Goal: Task Accomplishment & Management: Manage account settings

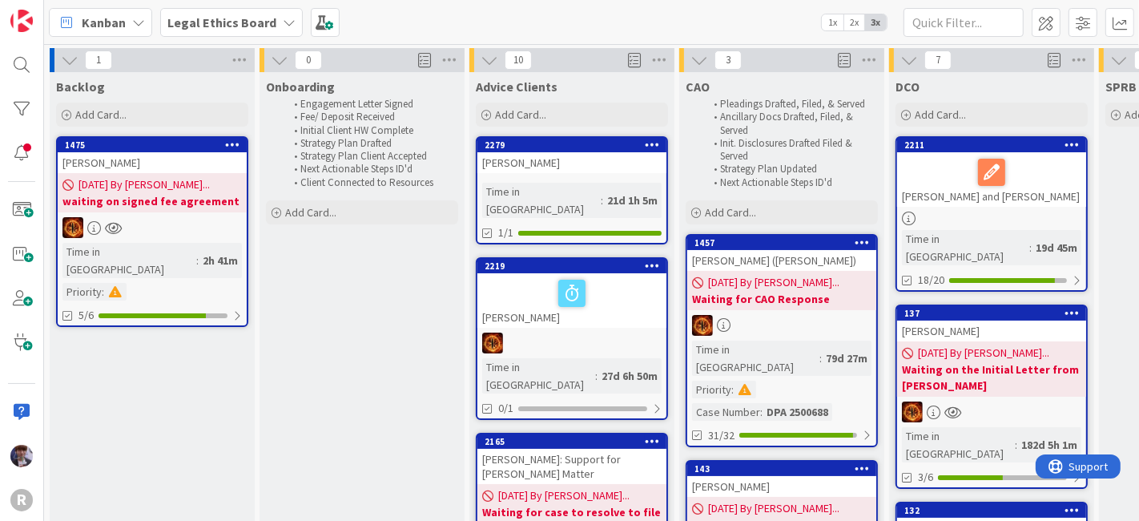
click at [183, 35] on div "Legal Ethics Board" at bounding box center [231, 22] width 143 height 29
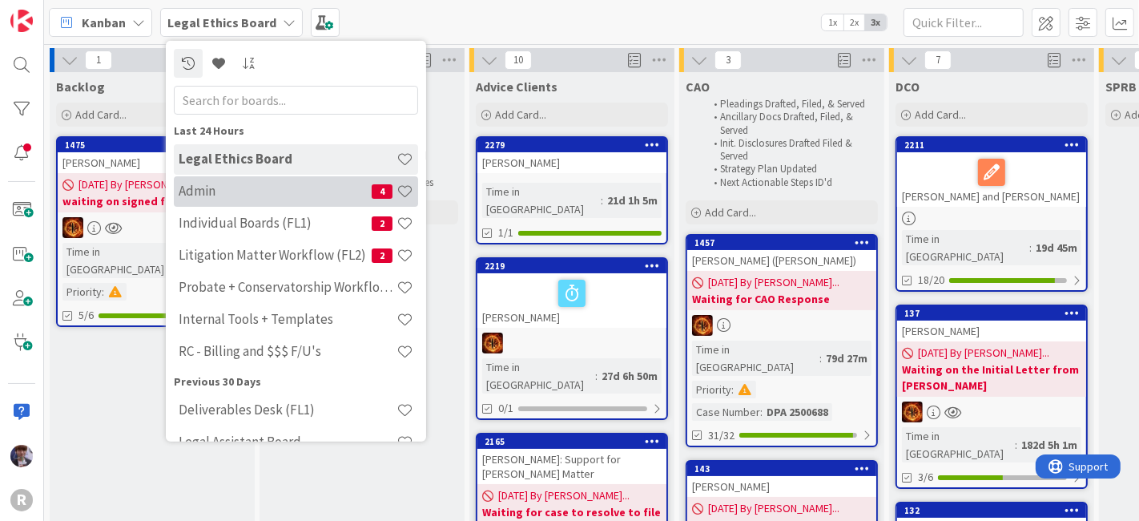
click at [228, 188] on h4 "Admin" at bounding box center [275, 191] width 193 height 16
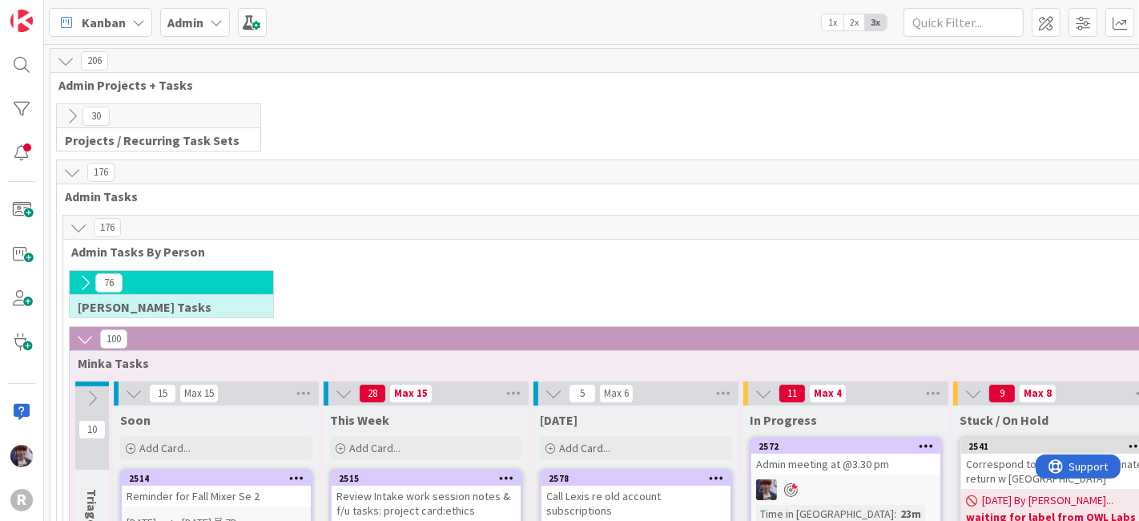
click at [71, 168] on icon at bounding box center [72, 172] width 18 height 18
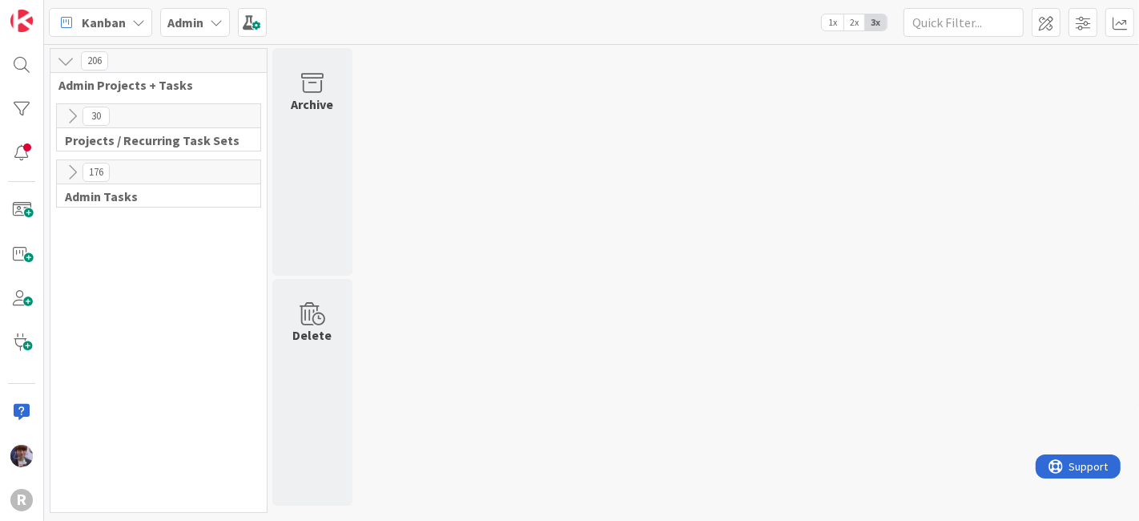
click at [68, 168] on icon at bounding box center [72, 172] width 18 height 18
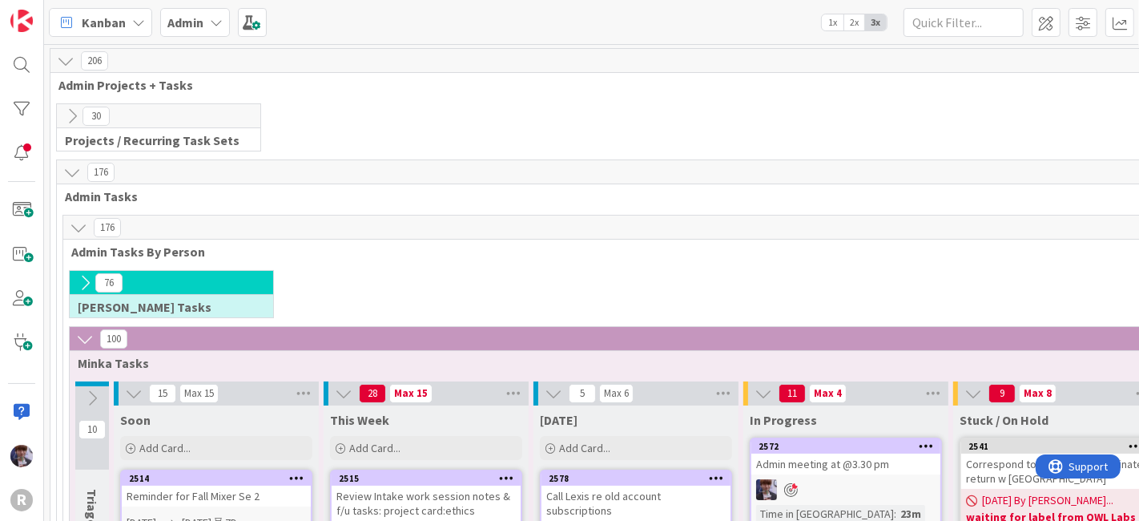
click at [74, 130] on div "30 Projects / Recurring Task Sets" at bounding box center [158, 127] width 203 height 46
click at [74, 117] on icon at bounding box center [72, 116] width 18 height 18
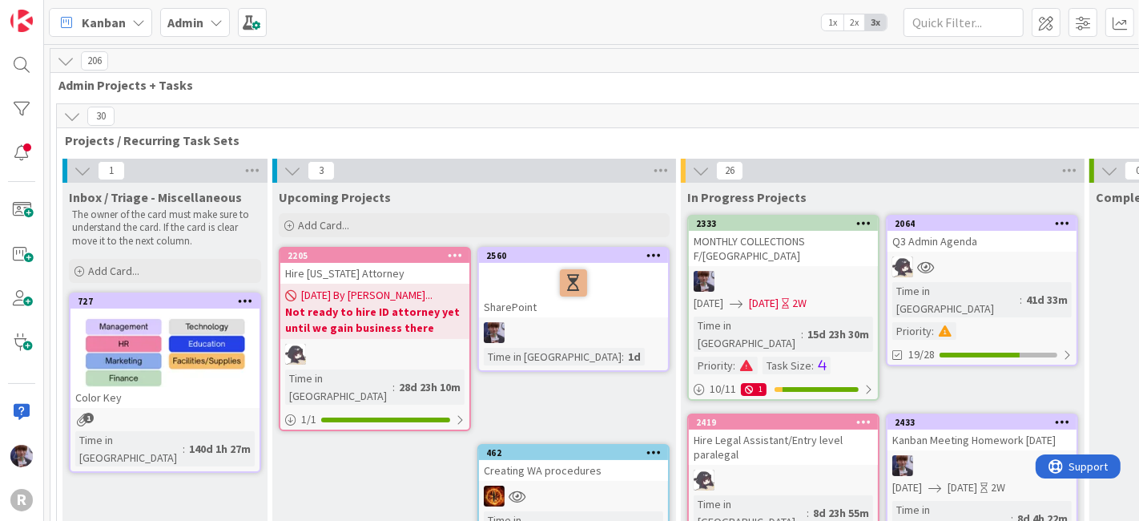
click at [997, 240] on div "Q3 Admin Agenda" at bounding box center [982, 241] width 189 height 21
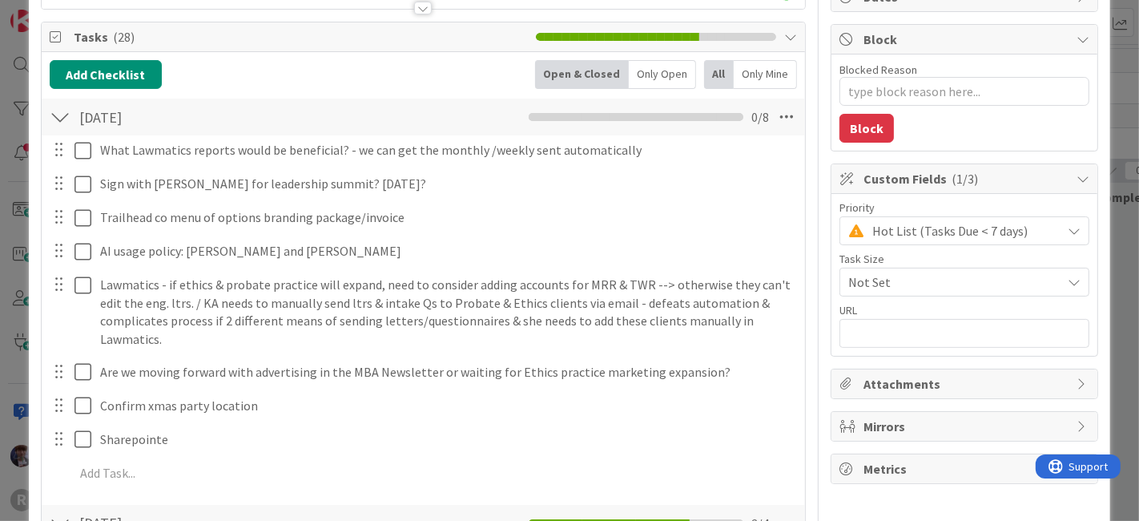
scroll to position [177, 0]
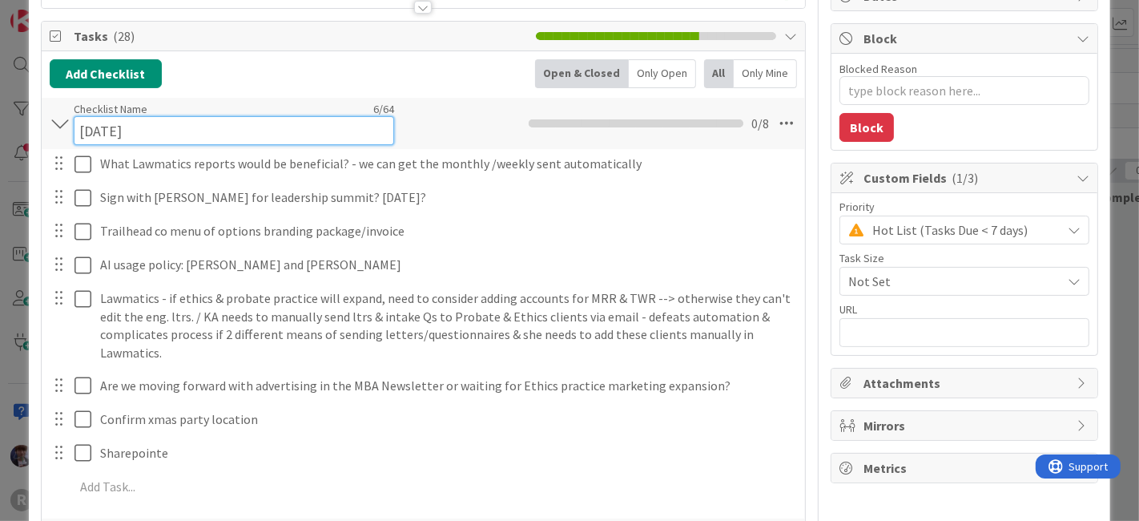
click at [345, 112] on div "Checklist Name 6 / 64 [DATE]" at bounding box center [234, 123] width 320 height 43
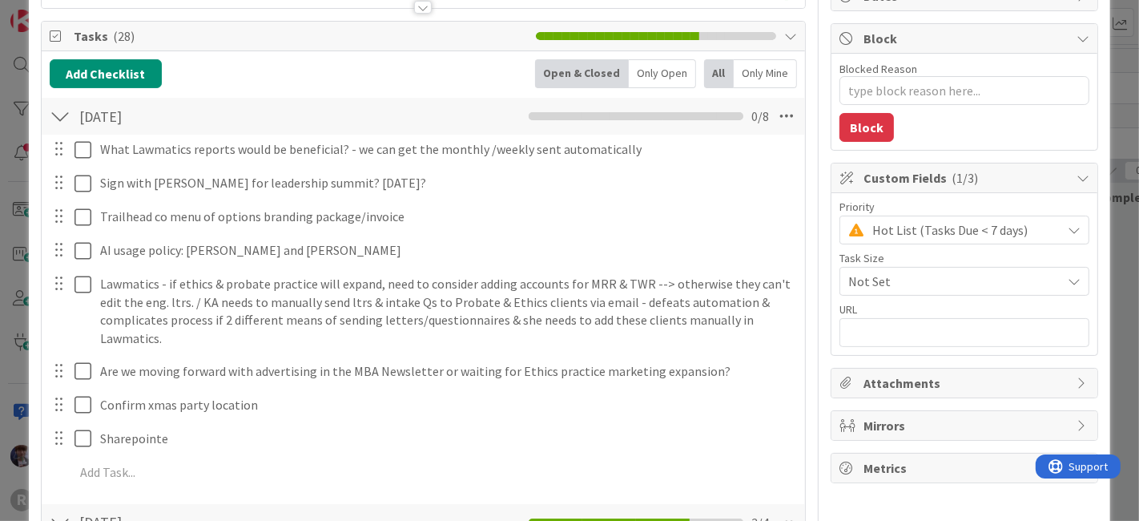
click at [337, 81] on div "Add Checklist Open & Closed Only Open All Only Mine" at bounding box center [424, 73] width 748 height 29
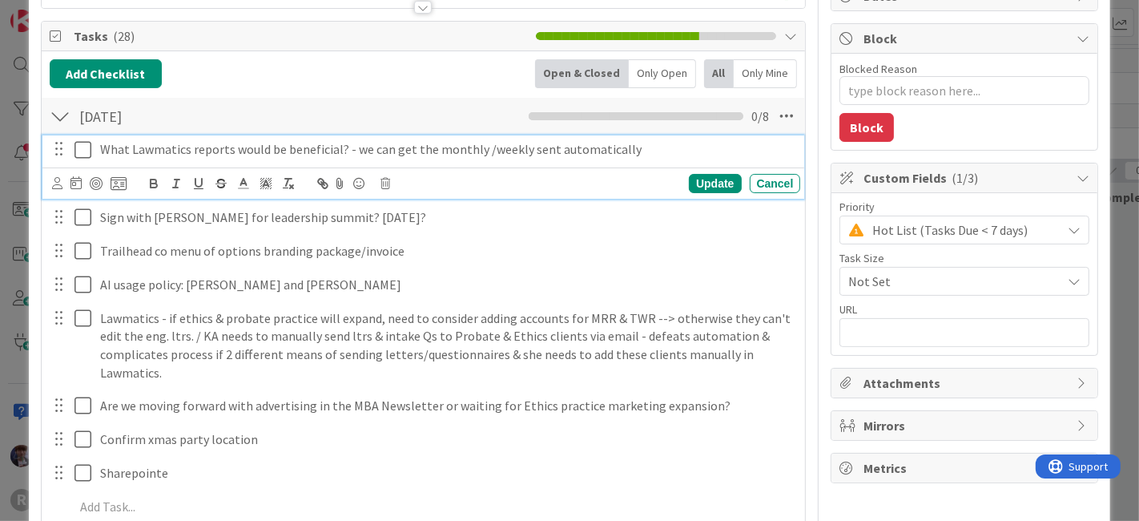
click at [625, 150] on p "What Lawmatics reports would be beneficial? - we can get the monthly /weekly se…" at bounding box center [447, 149] width 695 height 18
click at [113, 178] on icon at bounding box center [119, 183] width 16 height 14
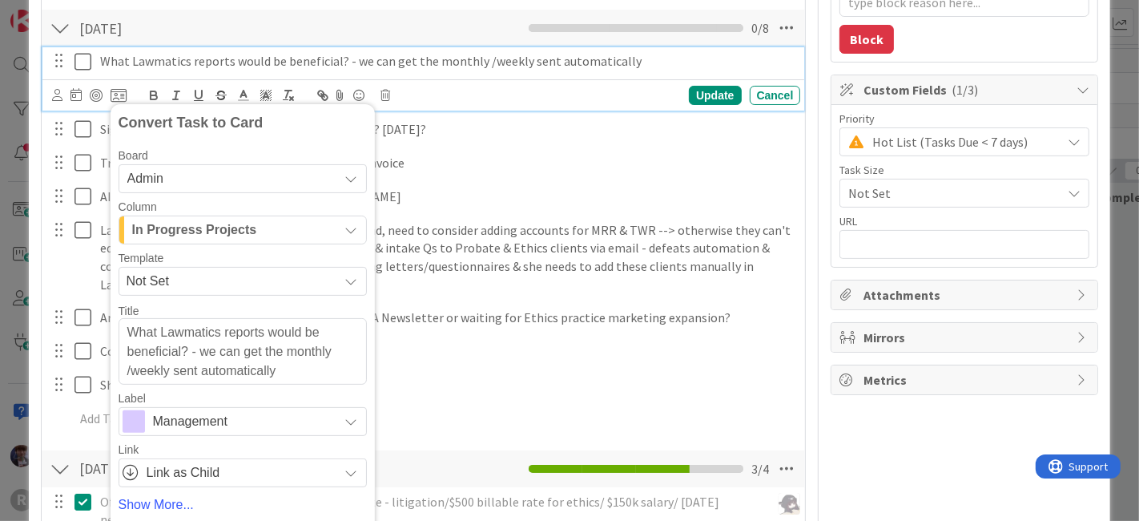
scroll to position [266, 0]
click at [210, 227] on span "In Progress Projects" at bounding box center [194, 229] width 125 height 21
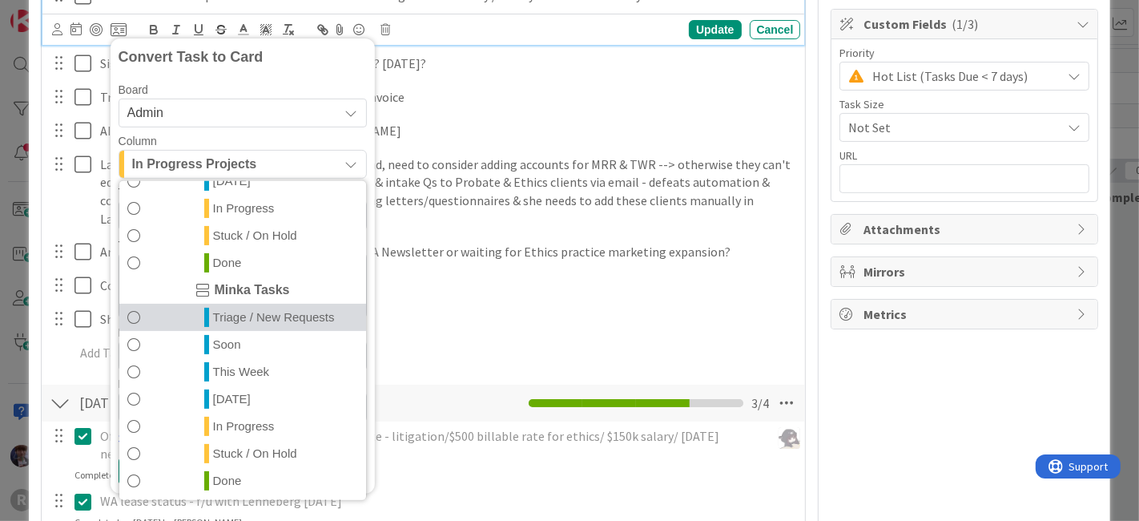
scroll to position [332, 0]
click at [247, 314] on span "Triage / New Requests" at bounding box center [274, 315] width 122 height 19
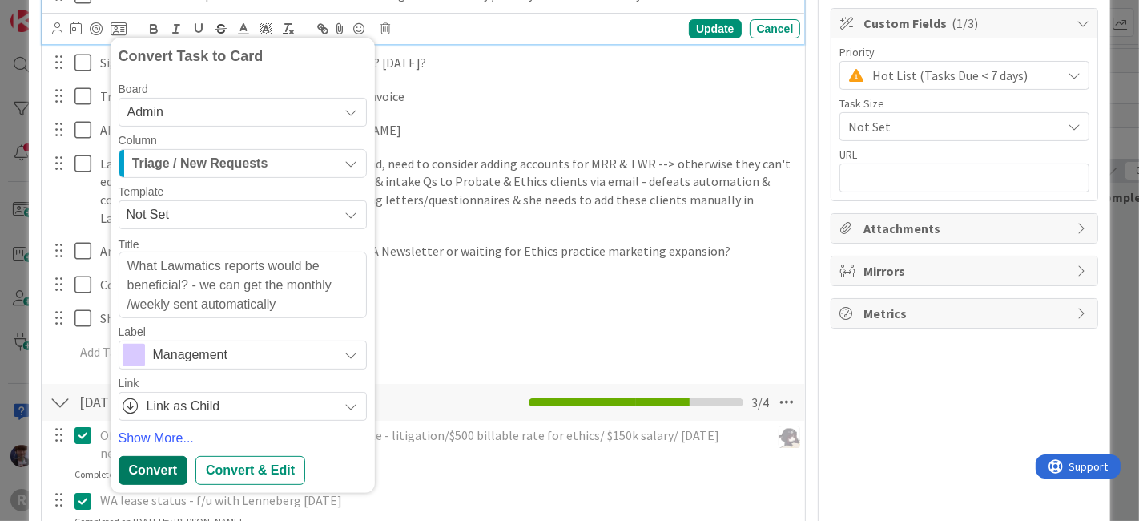
click at [155, 465] on div "Convert" at bounding box center [153, 470] width 69 height 29
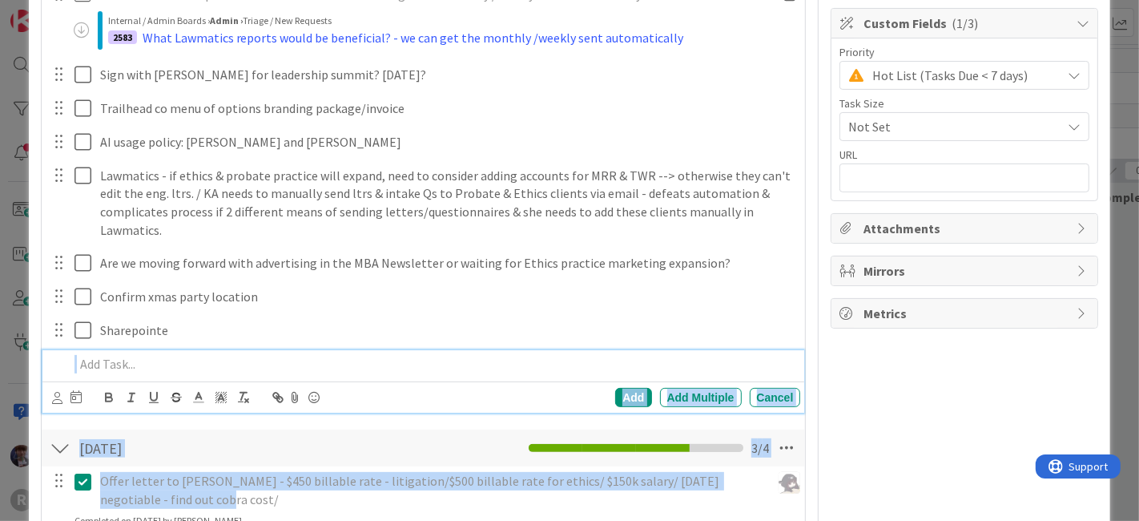
drag, startPoint x: 160, startPoint y: 461, endPoint x: 217, endPoint y: 356, distance: 118.7
click at [217, 356] on div "Add Checklist Open & Closed Only Open All Only Mine [DATE] Checklist Name 6 / 6…" at bounding box center [424, 325] width 748 height 840
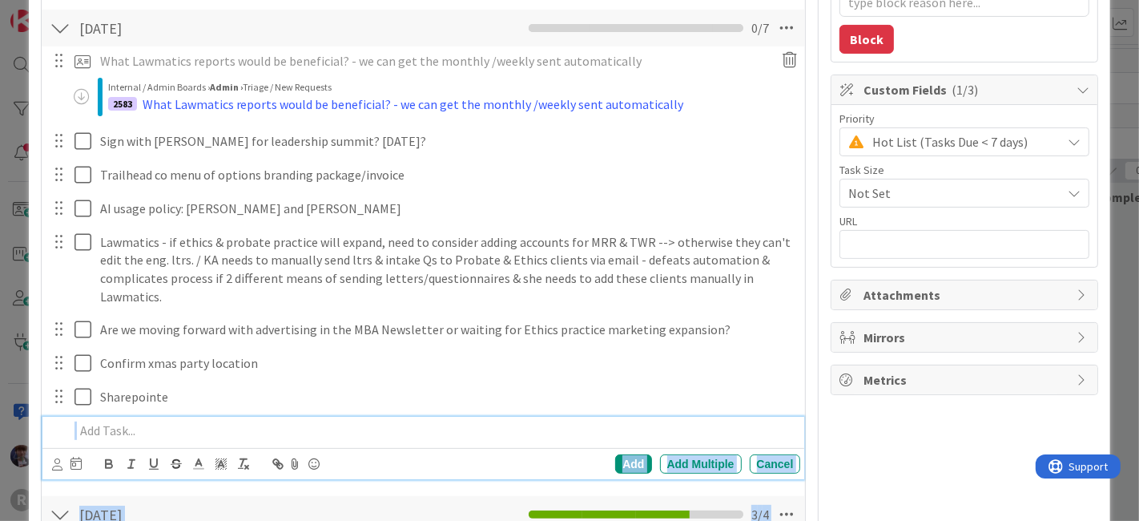
scroll to position [265, 0]
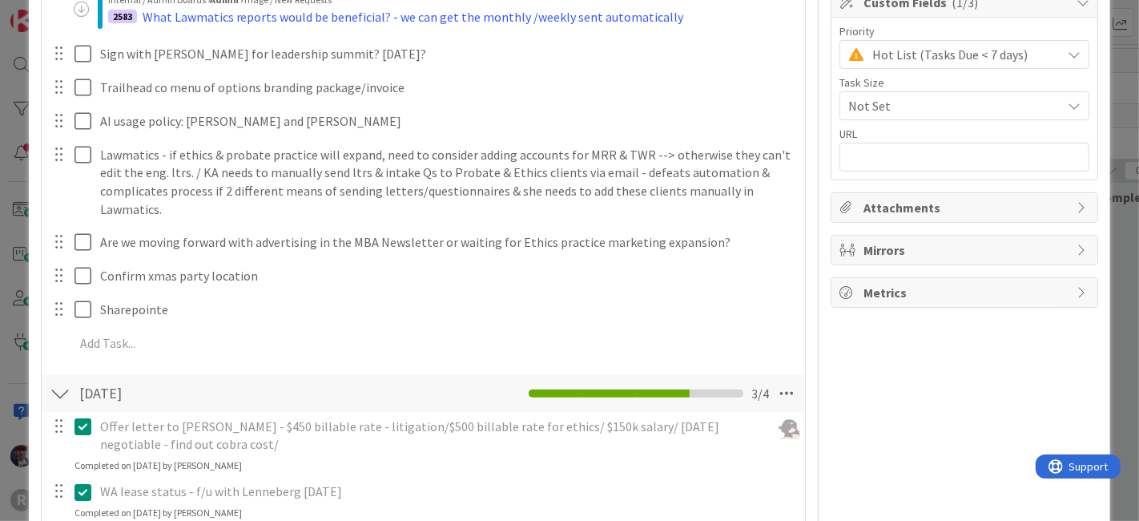
scroll to position [353, 0]
click at [59, 389] on div at bounding box center [60, 392] width 21 height 29
type textarea "x"
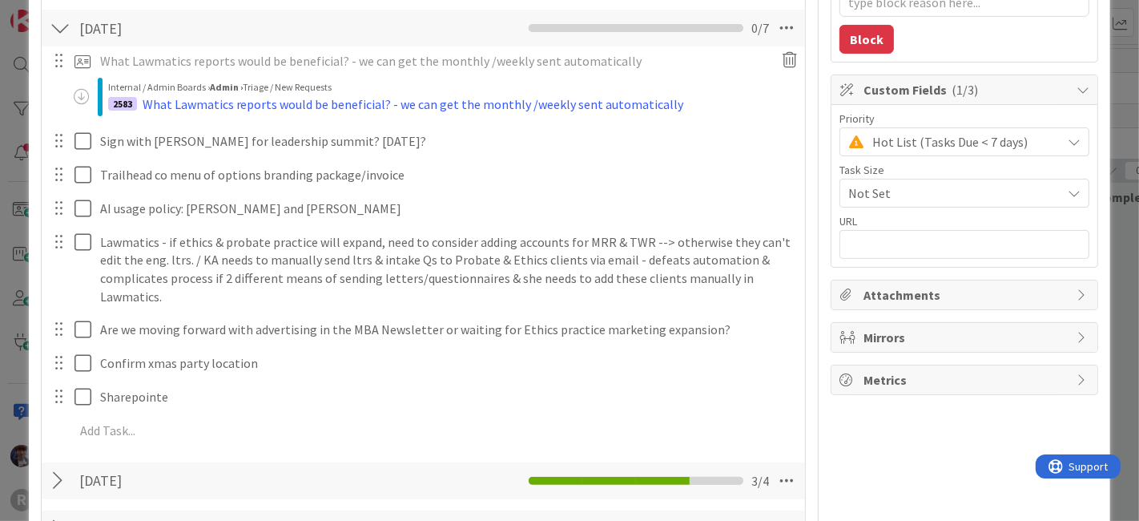
scroll to position [354, 0]
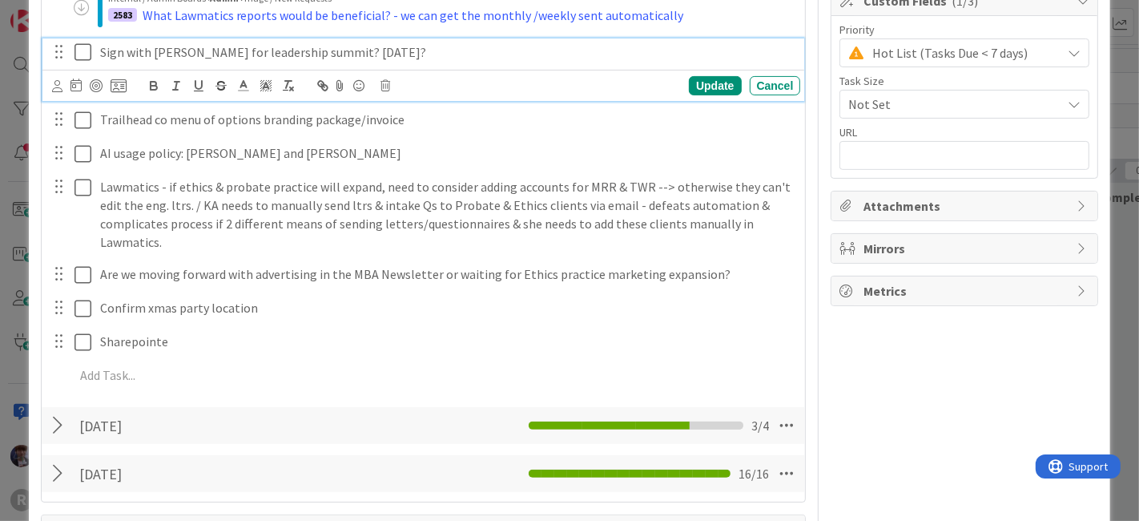
click at [495, 43] on p "Sign with [PERSON_NAME] for leadership summit? [DATE]?" at bounding box center [447, 52] width 695 height 18
click at [698, 87] on div "Update" at bounding box center [715, 85] width 52 height 19
click at [627, 44] on p "Sign with [PERSON_NAME] for leadership summit? [DATE]? reach out & set time to …" at bounding box center [447, 52] width 695 height 18
click at [693, 46] on p "Sign with [PERSON_NAME] for leadership summit? [DATE]? reach out & set time to …" at bounding box center [447, 52] width 695 height 18
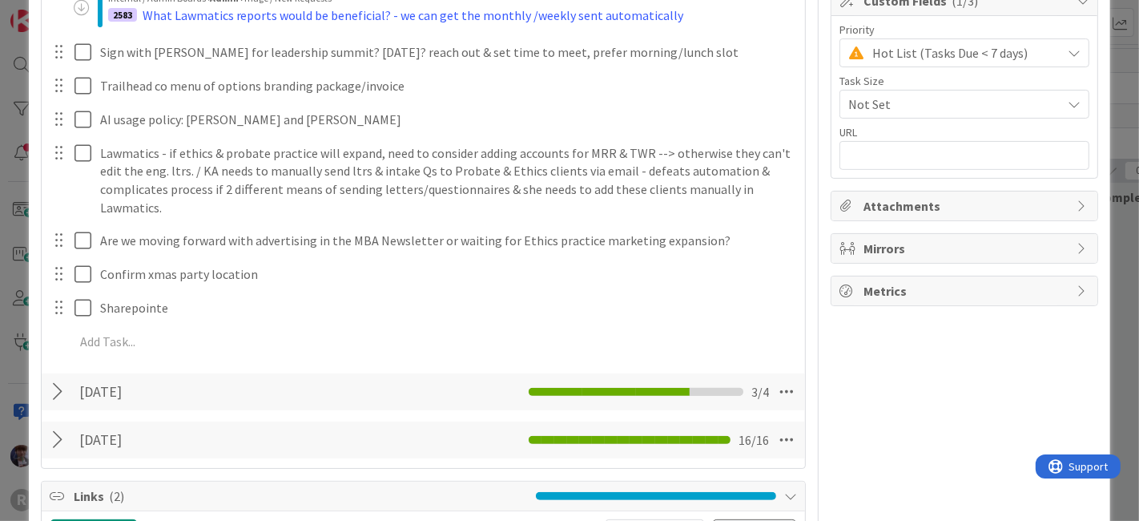
type textarea "x"
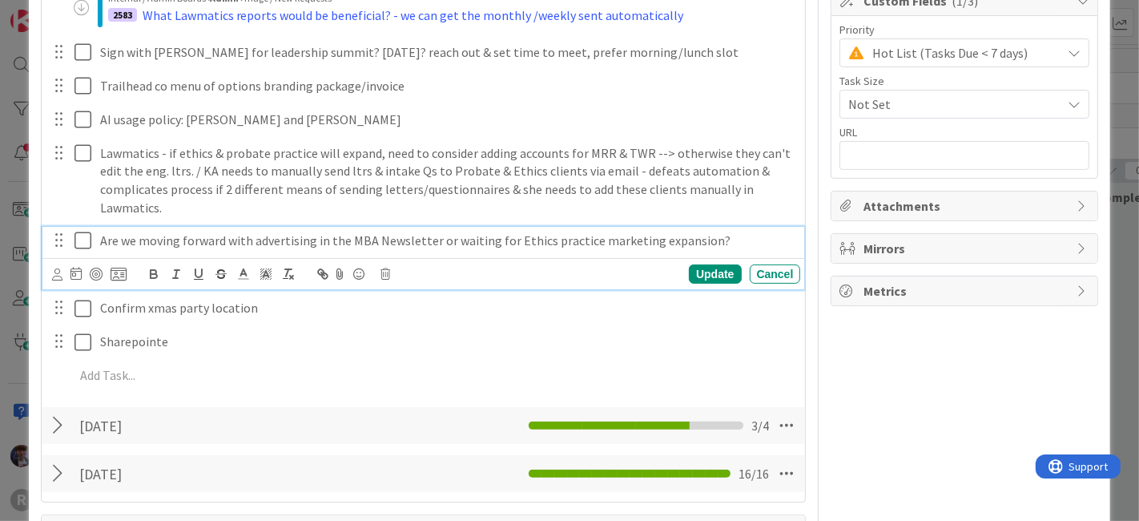
click at [729, 238] on p "Are we moving forward with advertising in the MBA Newsletter or waiting for Eth…" at bounding box center [447, 241] width 695 height 18
click at [709, 275] on div "Update" at bounding box center [715, 273] width 52 height 19
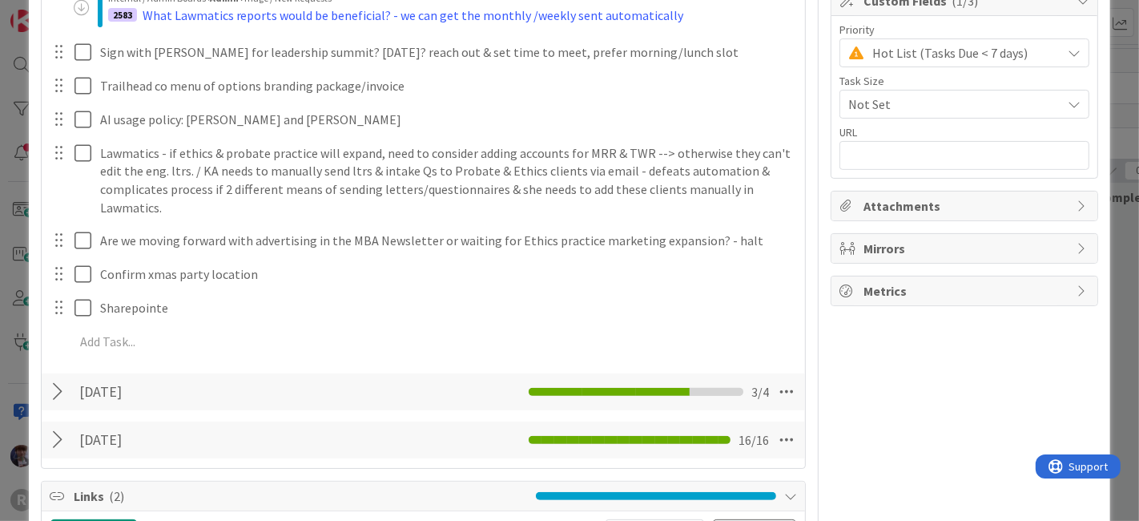
type textarea "x"
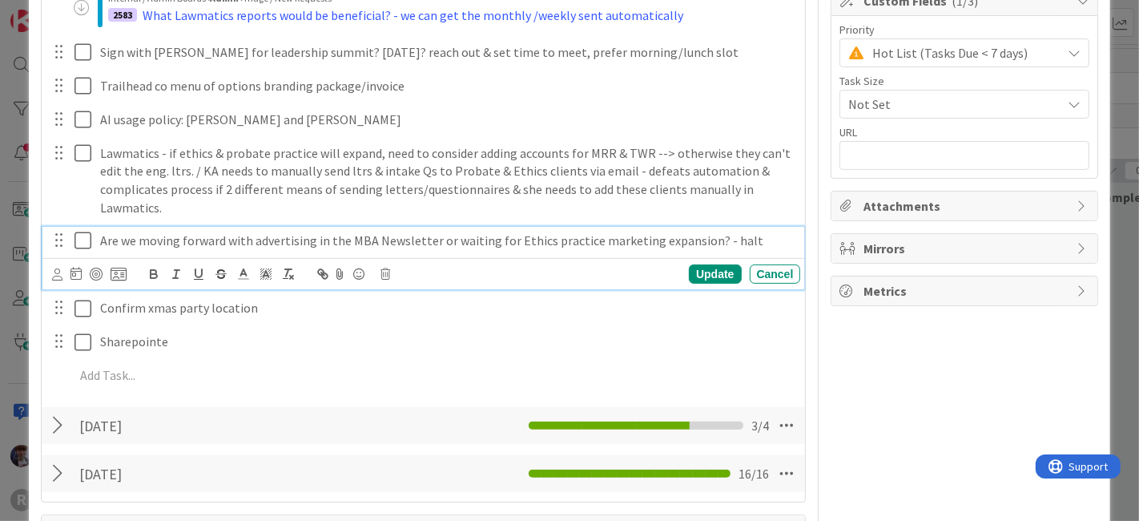
click at [743, 235] on p "Are we moving forward with advertising in the MBA Newsletter or waiting for Eth…" at bounding box center [447, 241] width 695 height 18
click at [715, 268] on div "Update" at bounding box center [715, 273] width 52 height 19
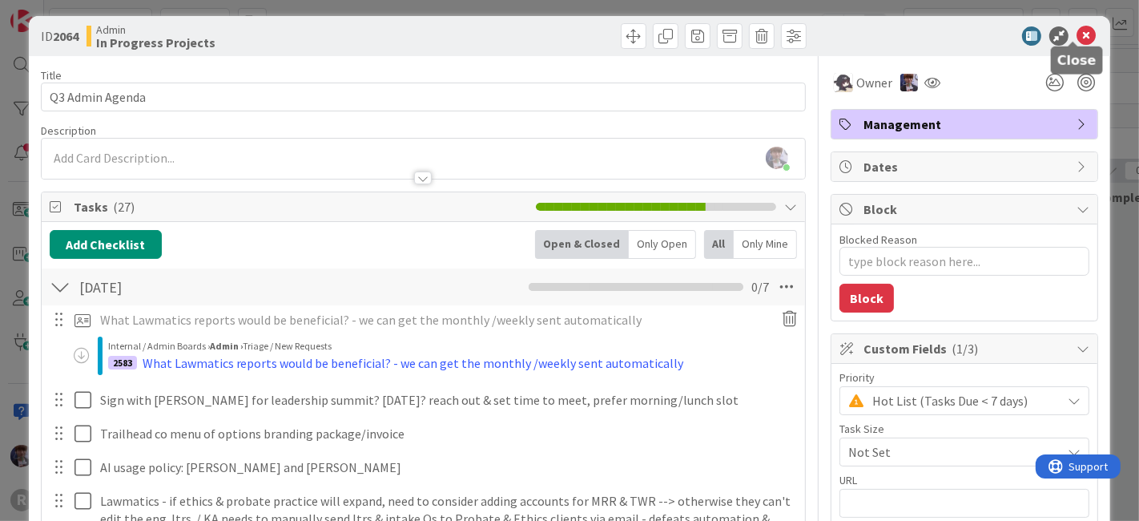
click at [1075, 22] on div "ID 2064 Admin In Progress Projects" at bounding box center [570, 36] width 1082 height 40
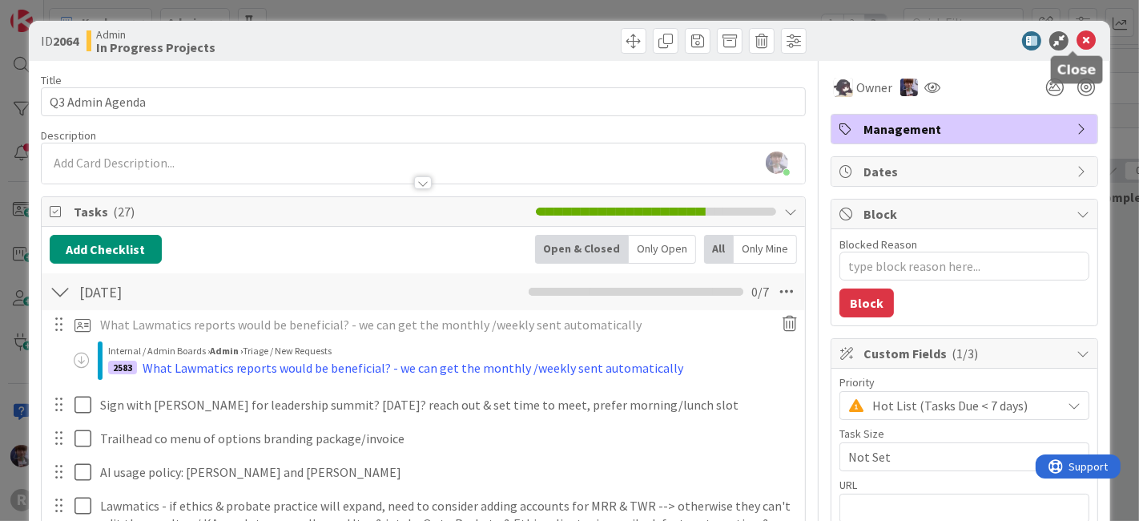
click at [1079, 34] on icon at bounding box center [1086, 40] width 19 height 19
